Goal: Use online tool/utility: Utilize a website feature to perform a specific function

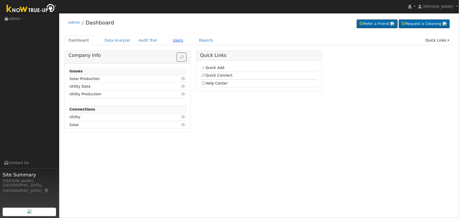
click at [169, 40] on link "Users" at bounding box center [178, 41] width 18 height 10
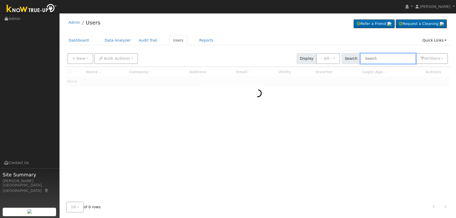
click at [374, 58] on input "text" at bounding box center [388, 58] width 56 height 11
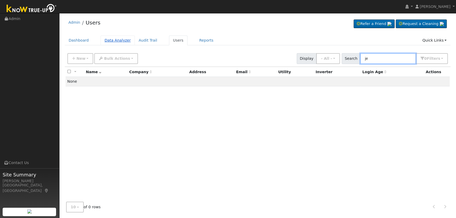
type input "je"
click at [122, 41] on link "Data Analyzer" at bounding box center [118, 41] width 34 height 10
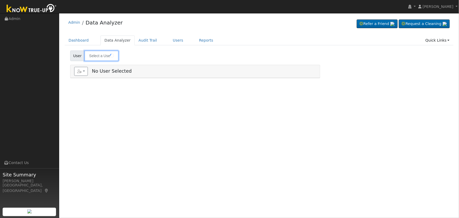
type input "Jennifer Holt"
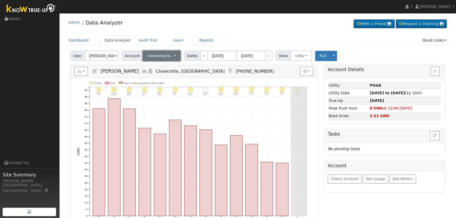
click at [164, 58] on button "Generating M..." at bounding box center [162, 56] width 38 height 11
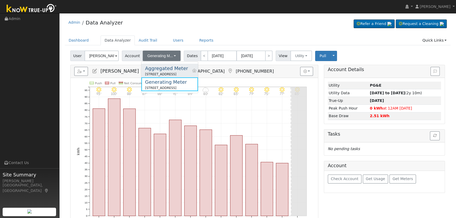
click at [166, 68] on div "Aggregated Meter" at bounding box center [166, 68] width 43 height 7
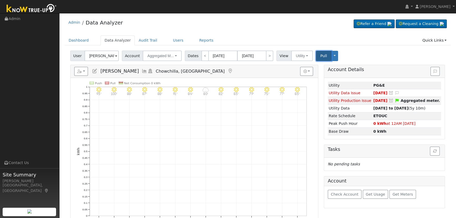
click at [320, 54] on span "Pull" at bounding box center [323, 56] width 7 height 4
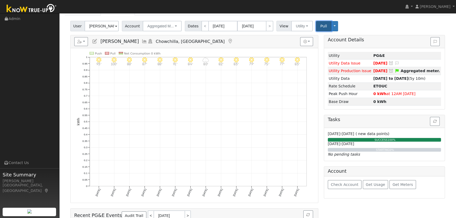
scroll to position [24, 0]
